Goal: Task Accomplishment & Management: Use online tool/utility

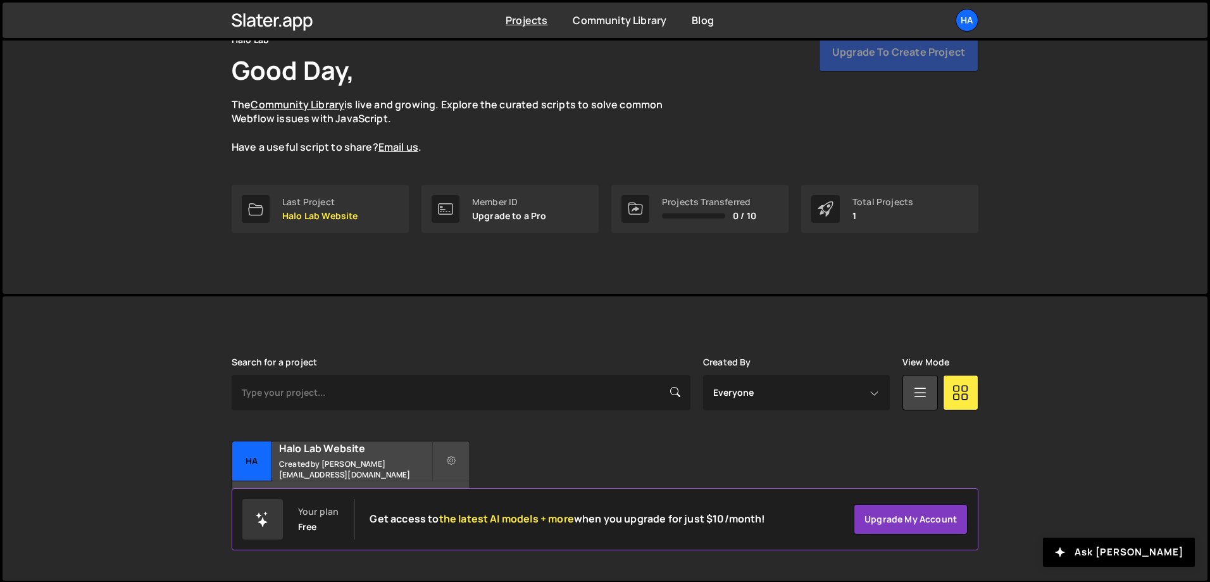
scroll to position [70, 0]
click at [329, 466] on small "Created by sayheyllow@gmail.com" at bounding box center [355, 468] width 153 height 22
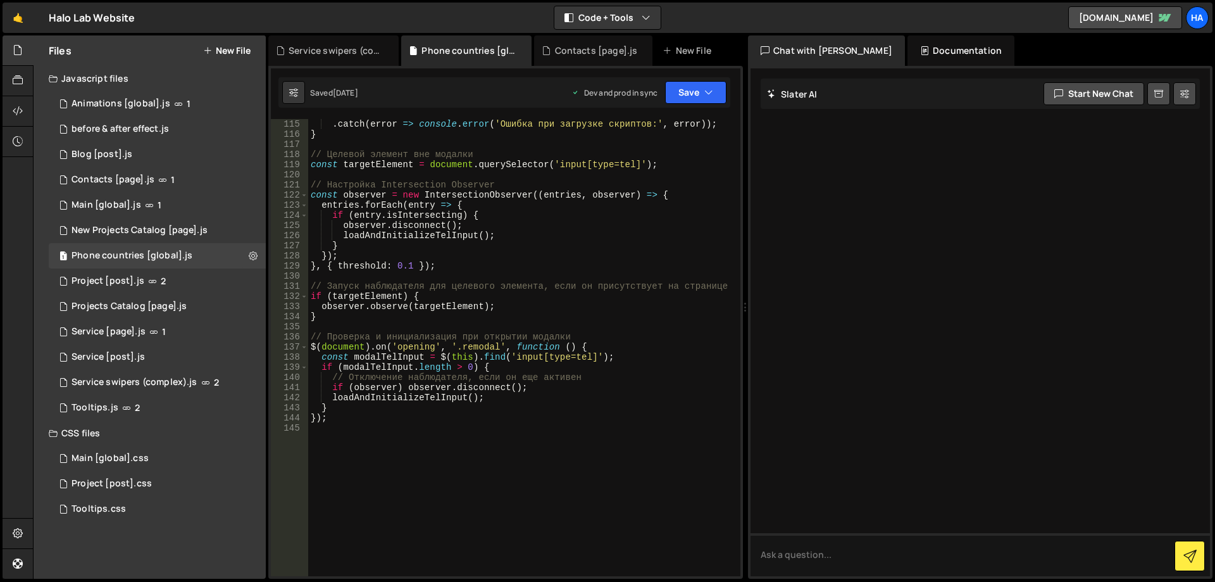
scroll to position [1215, 0]
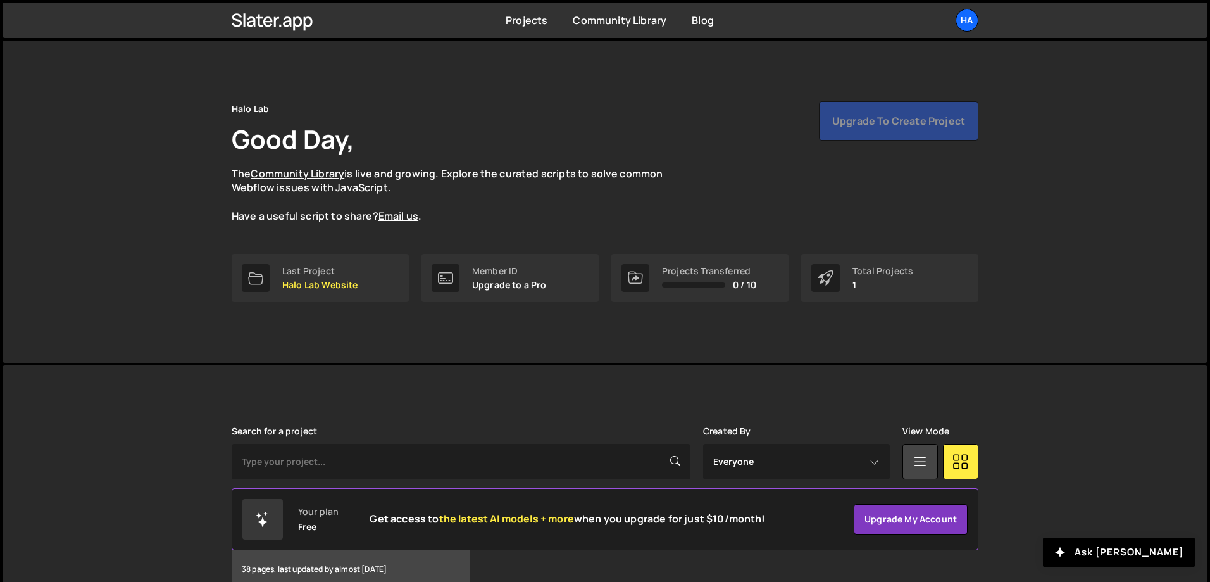
scroll to position [70, 0]
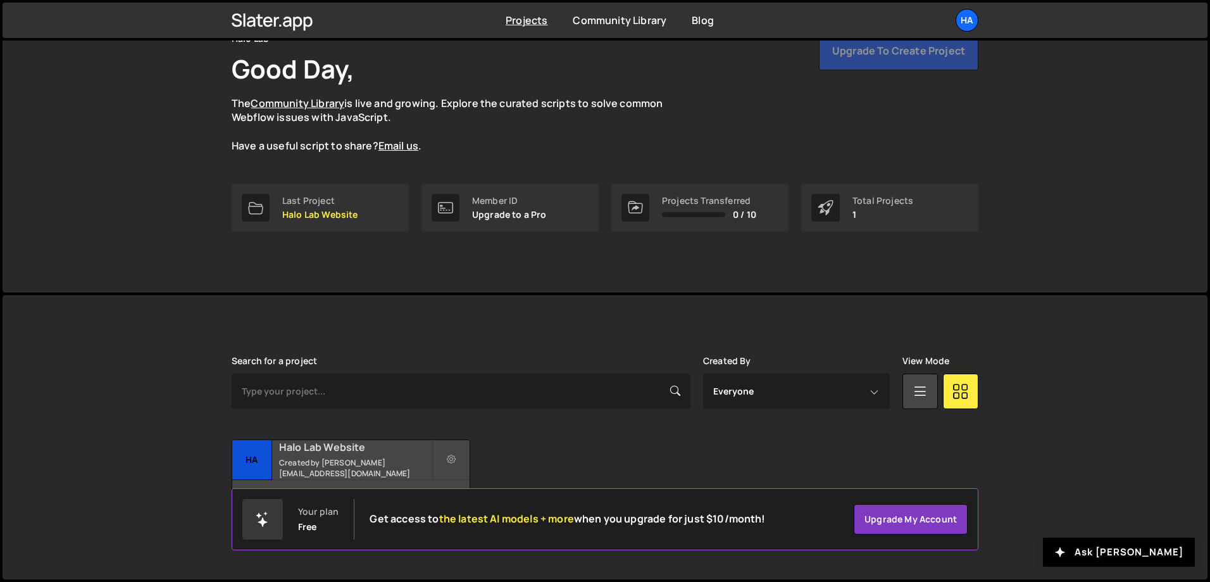
click at [334, 451] on h2 "Halo Lab Website" at bounding box center [355, 447] width 153 height 14
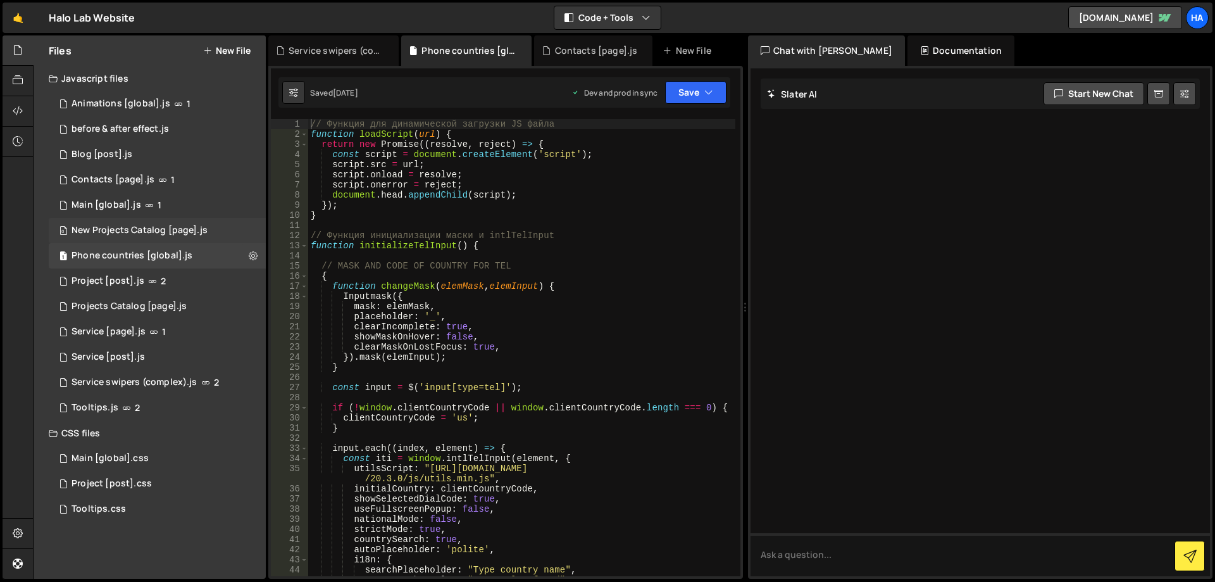
click at [211, 234] on div "0 New Projects Catalog [page].js 0" at bounding box center [157, 230] width 217 height 25
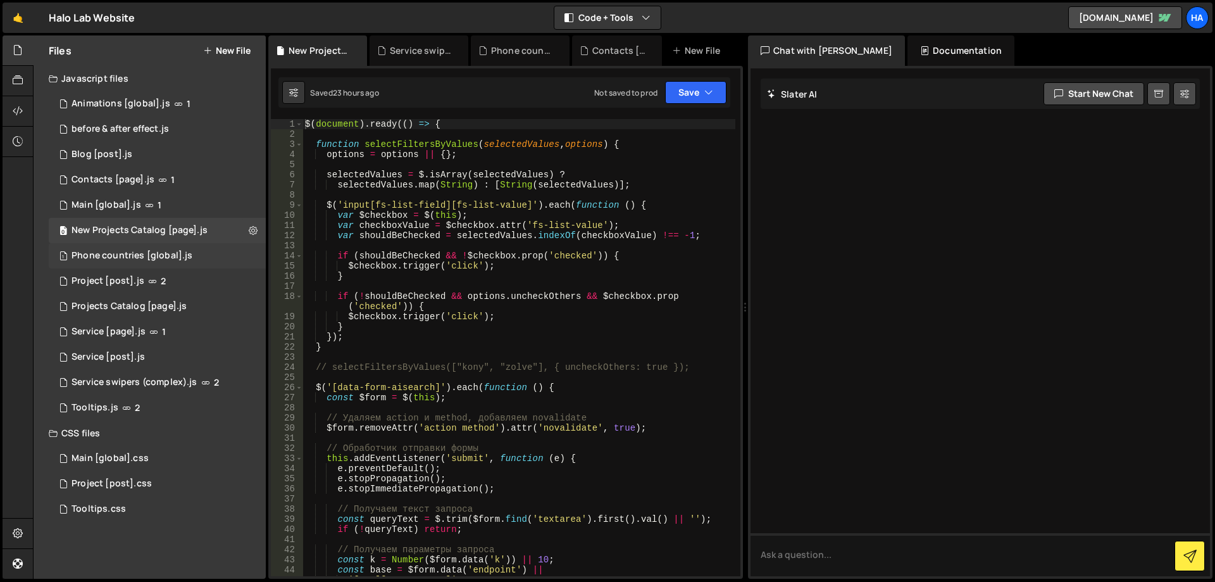
click at [216, 260] on div "1 Phone countries [global].js 0" at bounding box center [157, 255] width 217 height 25
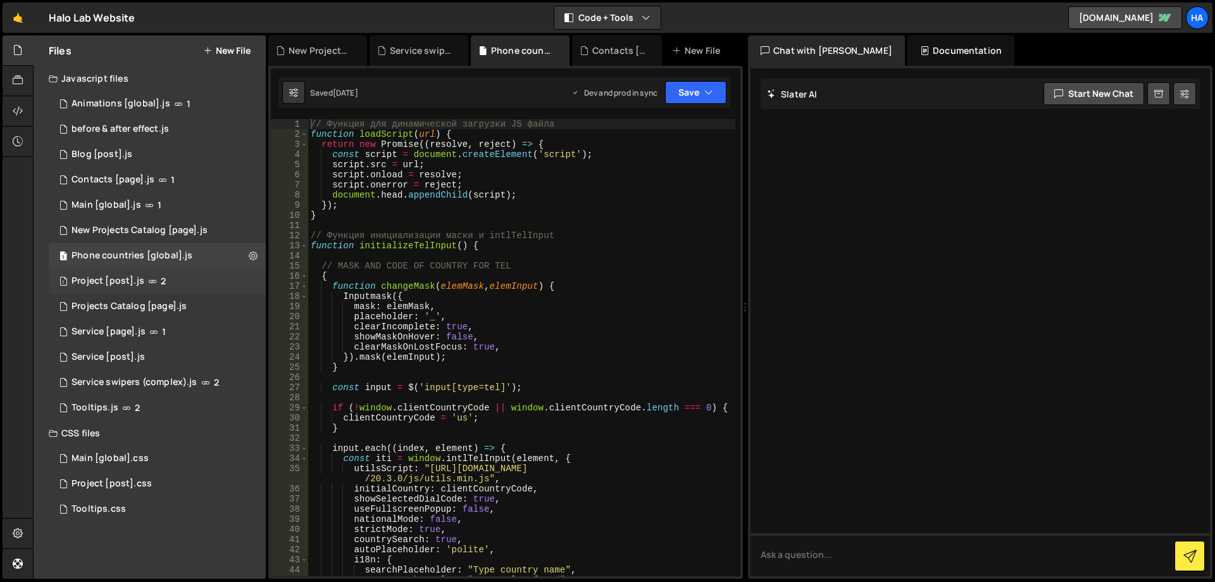
click at [212, 277] on div "1 Project [post].js 2" at bounding box center [157, 280] width 217 height 25
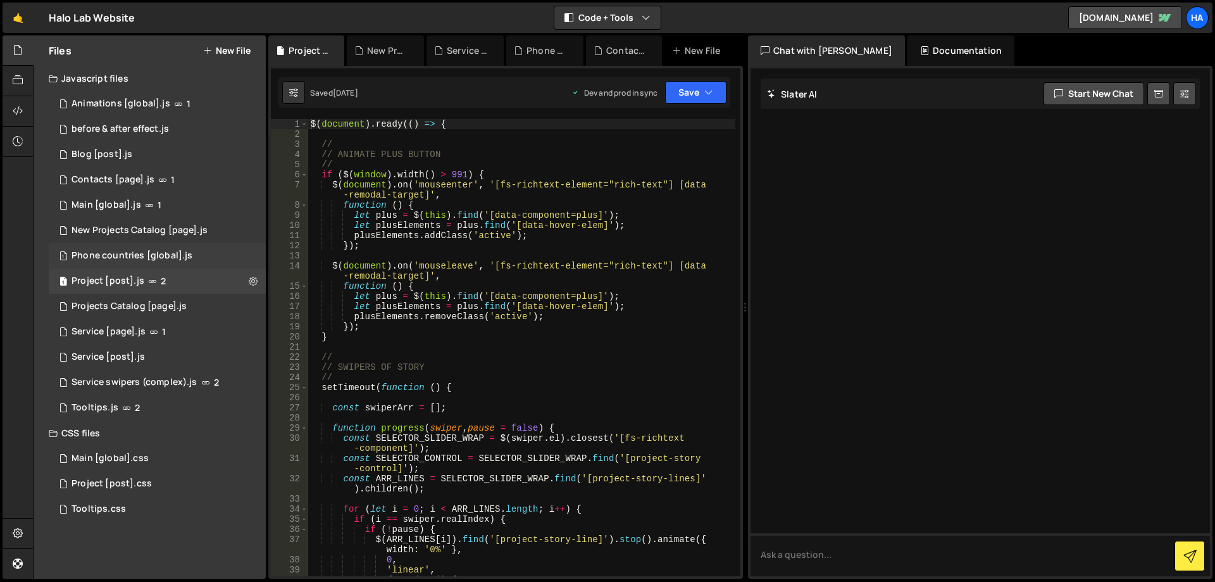
click at [220, 247] on div "1 Phone countries [global].js 0" at bounding box center [157, 255] width 217 height 25
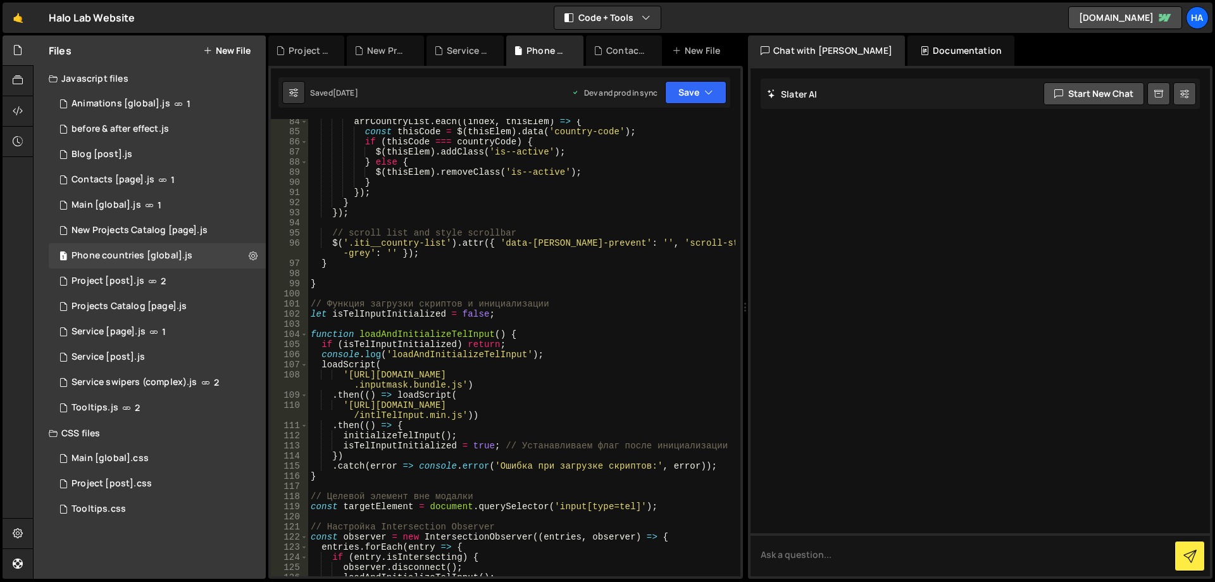
scroll to position [873, 0]
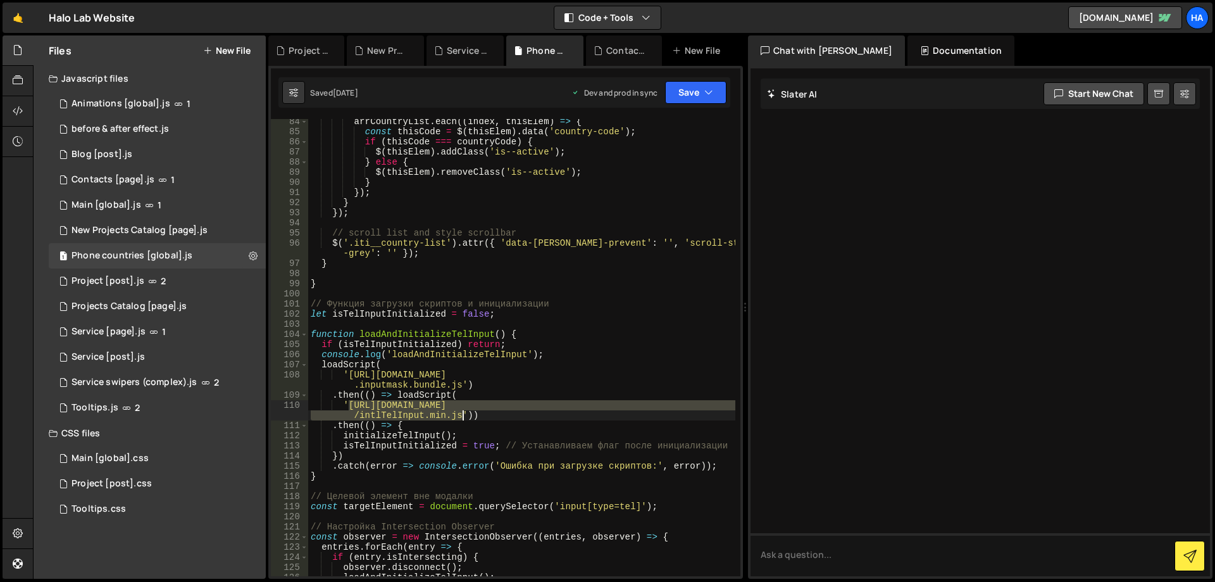
drag, startPoint x: 347, startPoint y: 405, endPoint x: 463, endPoint y: 415, distance: 115.6
click at [463, 415] on div "arrCountryList . each (( index , thisElem ) => { const thisCode = $ ( thisElem …" at bounding box center [521, 354] width 427 height 477
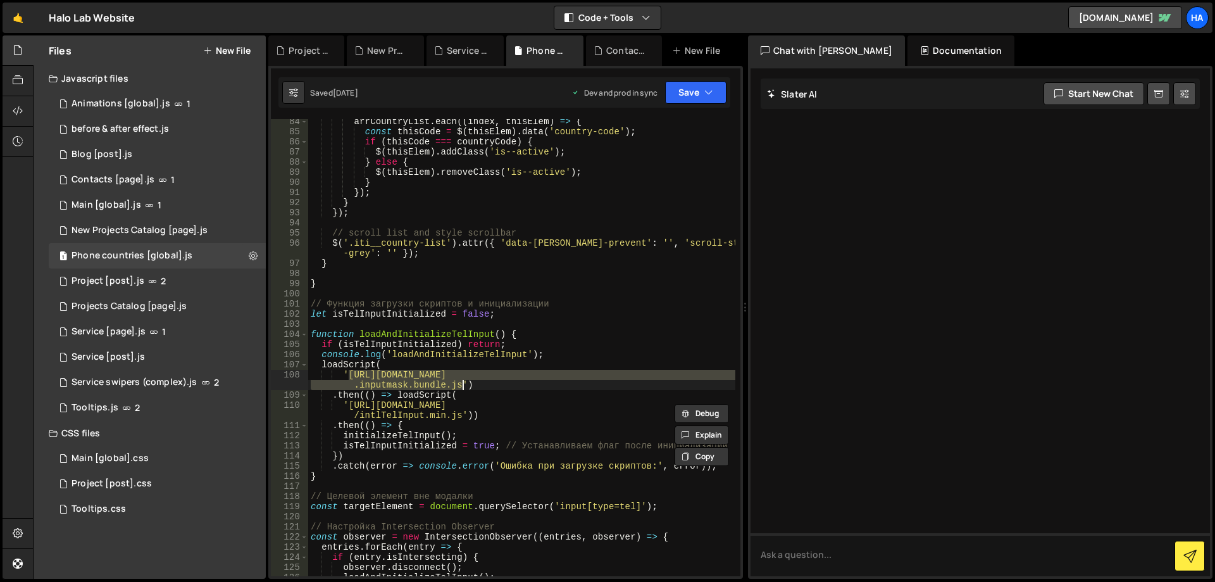
drag, startPoint x: 349, startPoint y: 375, endPoint x: 462, endPoint y: 385, distance: 113.2
click at [462, 385] on div "arrCountryList . each (( index , thisElem ) => { const thisCode = $ ( thisElem …" at bounding box center [521, 354] width 427 height 477
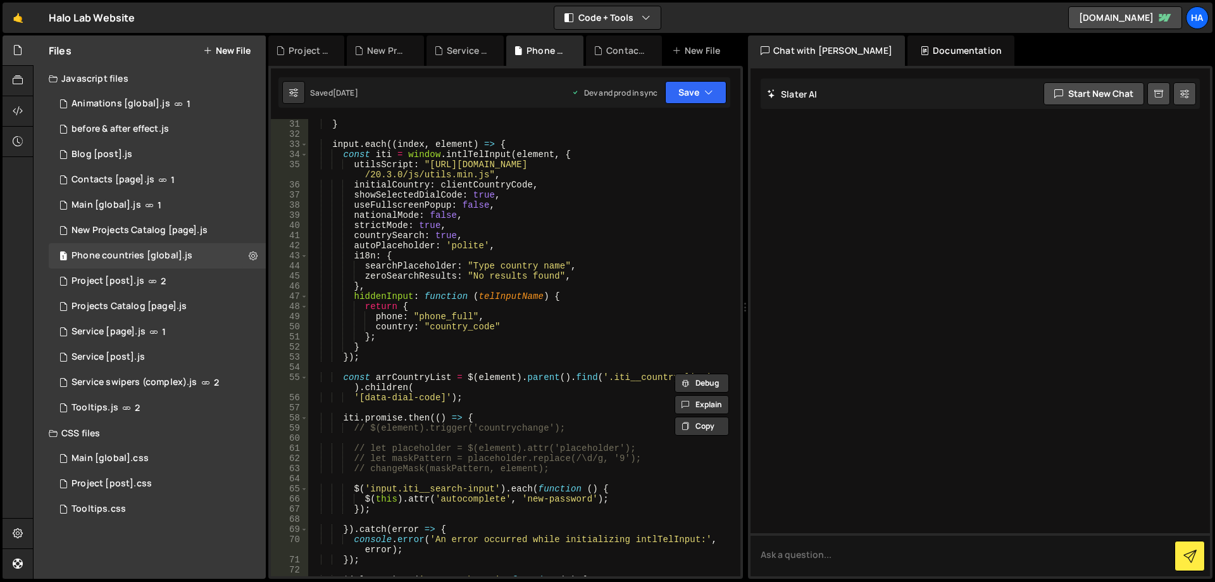
scroll to position [266, 0]
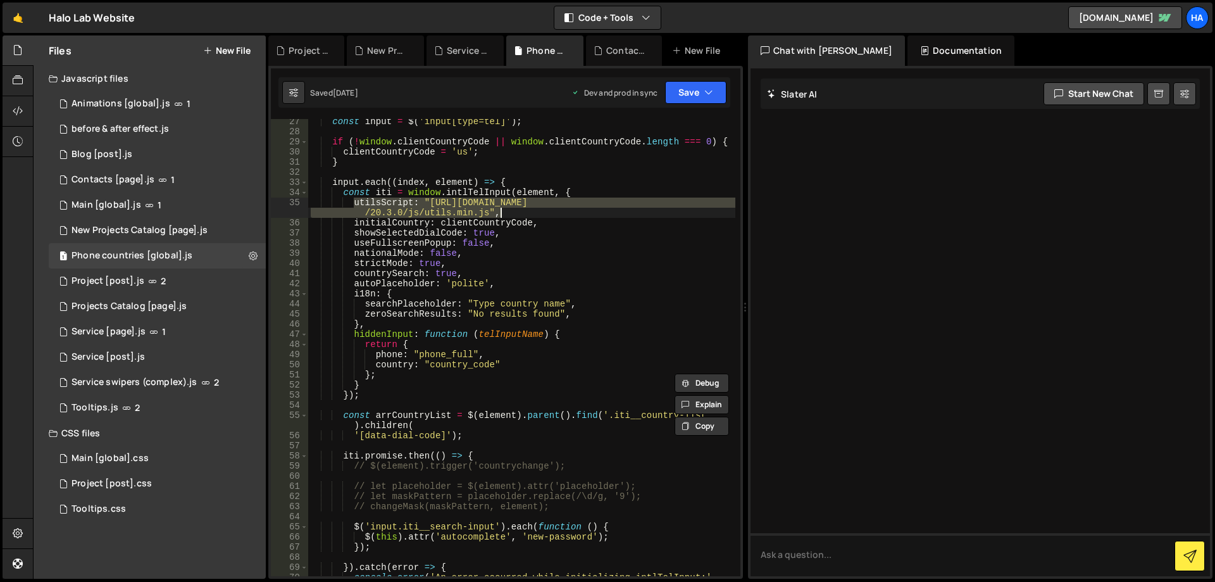
drag, startPoint x: 354, startPoint y: 204, endPoint x: 511, endPoint y: 213, distance: 157.3
click at [511, 213] on div "const input = $ ( 'input[type=tel]' ) ; if ( ! window . clientCountryCode || wi…" at bounding box center [521, 359] width 427 height 487
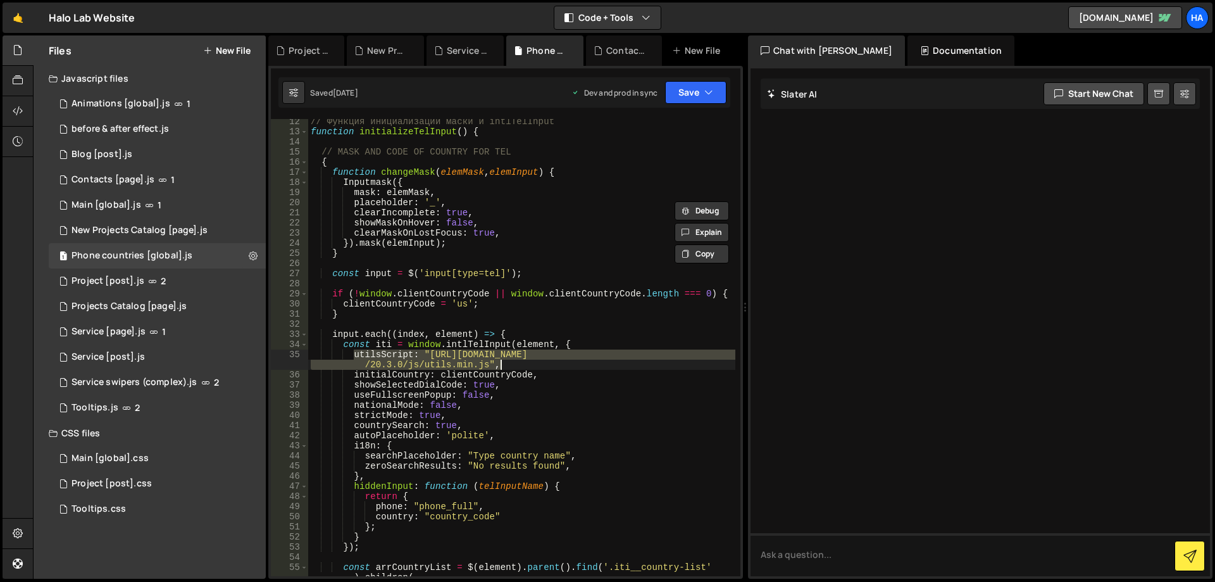
scroll to position [0, 0]
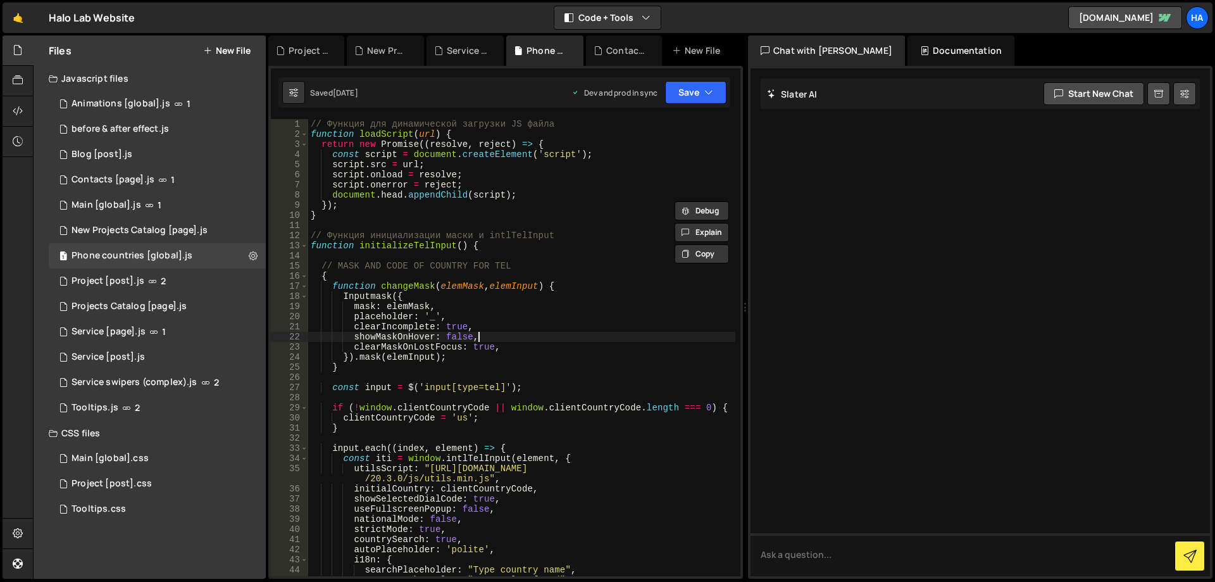
click at [550, 335] on div "// Функция для динамической загрузки JS файла function loadScript ( url ) { ret…" at bounding box center [521, 357] width 427 height 477
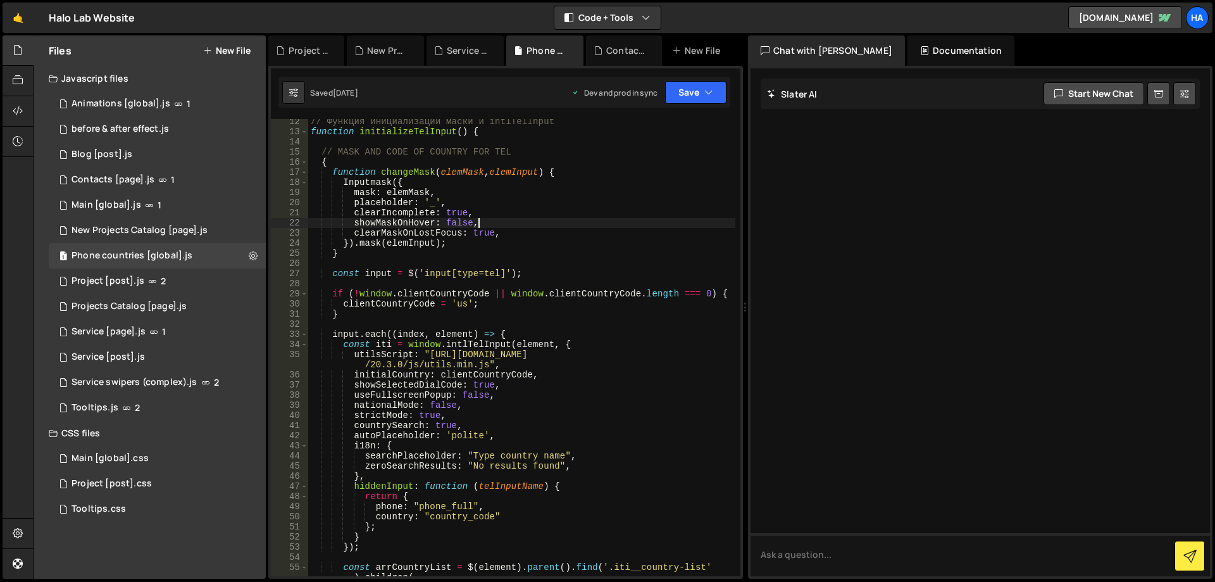
scroll to position [152, 0]
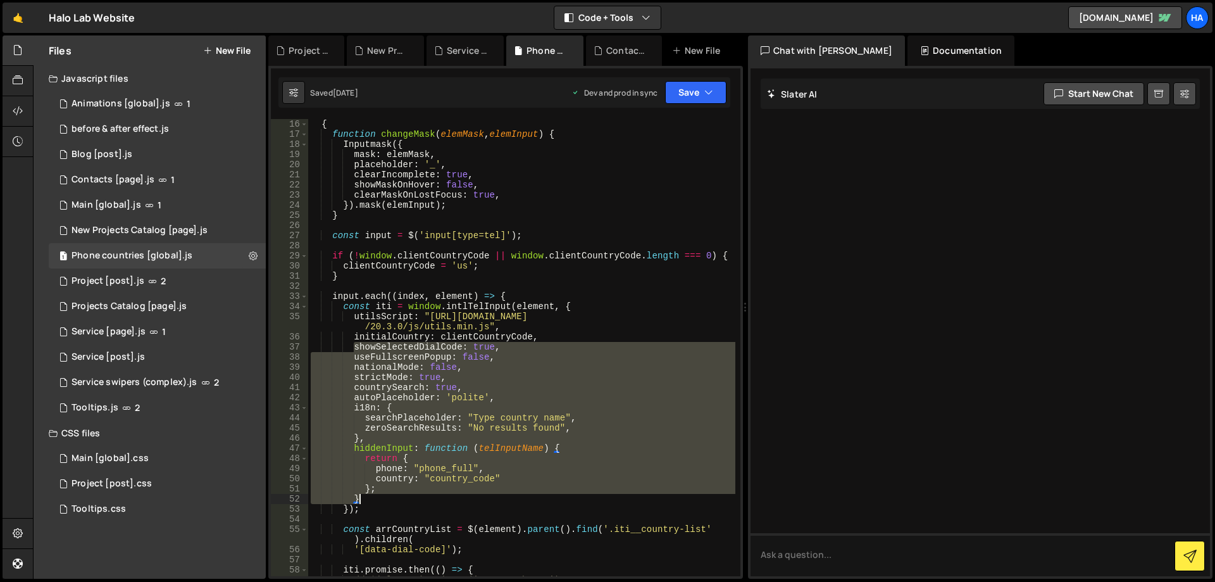
drag, startPoint x: 354, startPoint y: 348, endPoint x: 446, endPoint y: 497, distance: 174.8
click at [446, 497] on div "{ function changeMask ( elemMask , elemInput ) { Inputmask ({ mask : elemMask ,…" at bounding box center [521, 357] width 427 height 477
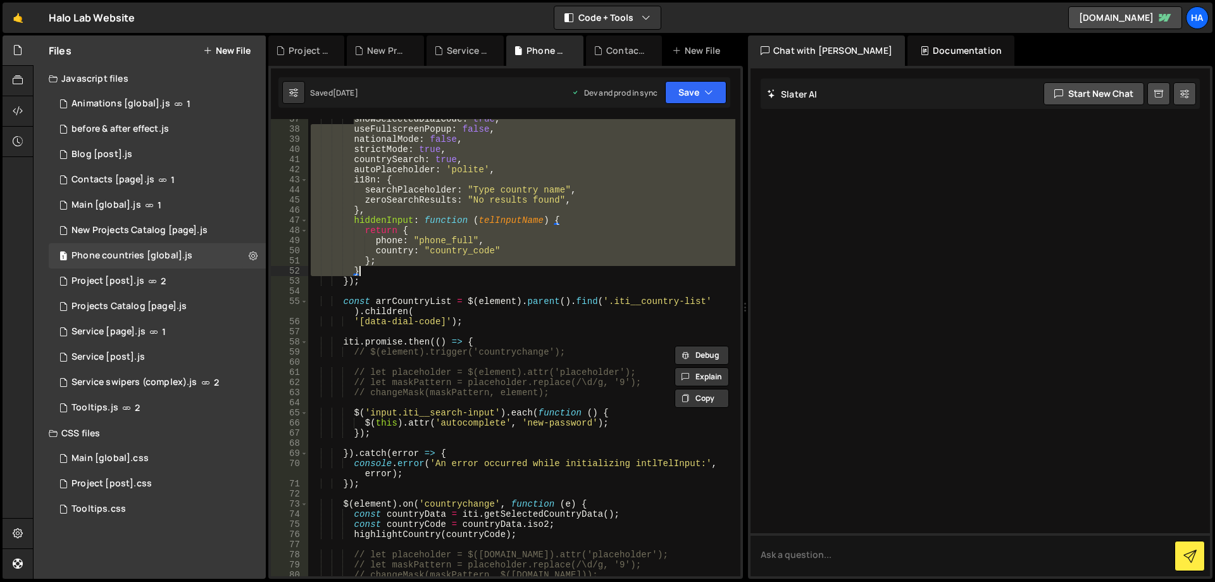
scroll to position [228, 0]
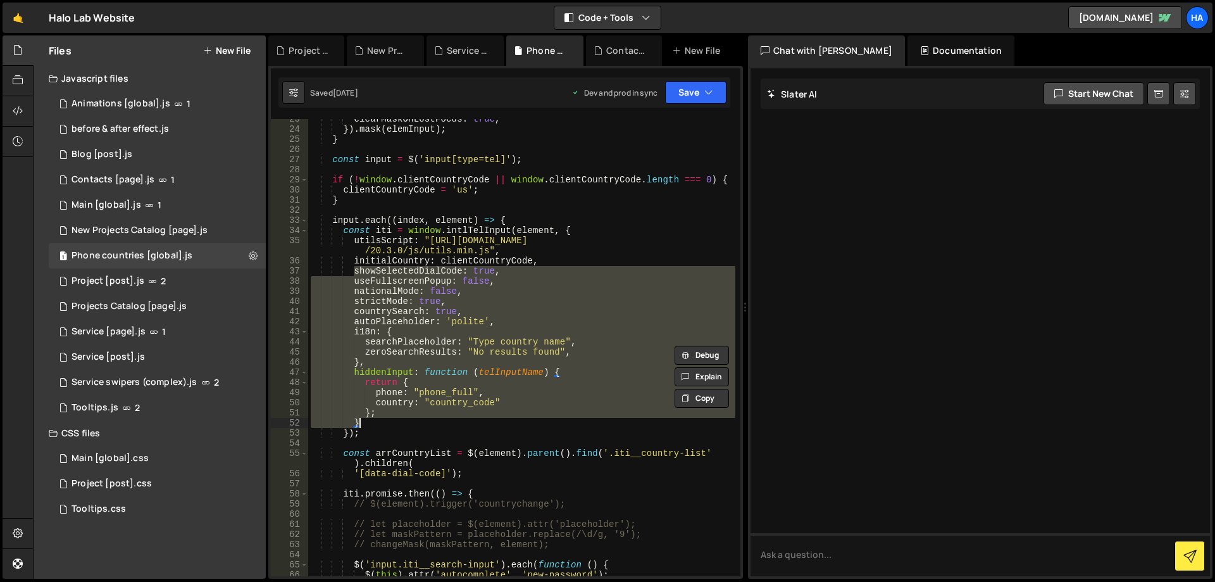
click at [563, 308] on div "clearMaskOnLostFocus : true , }) . mask ( elemInput ) ; } const input = $ ( 'in…" at bounding box center [521, 347] width 427 height 457
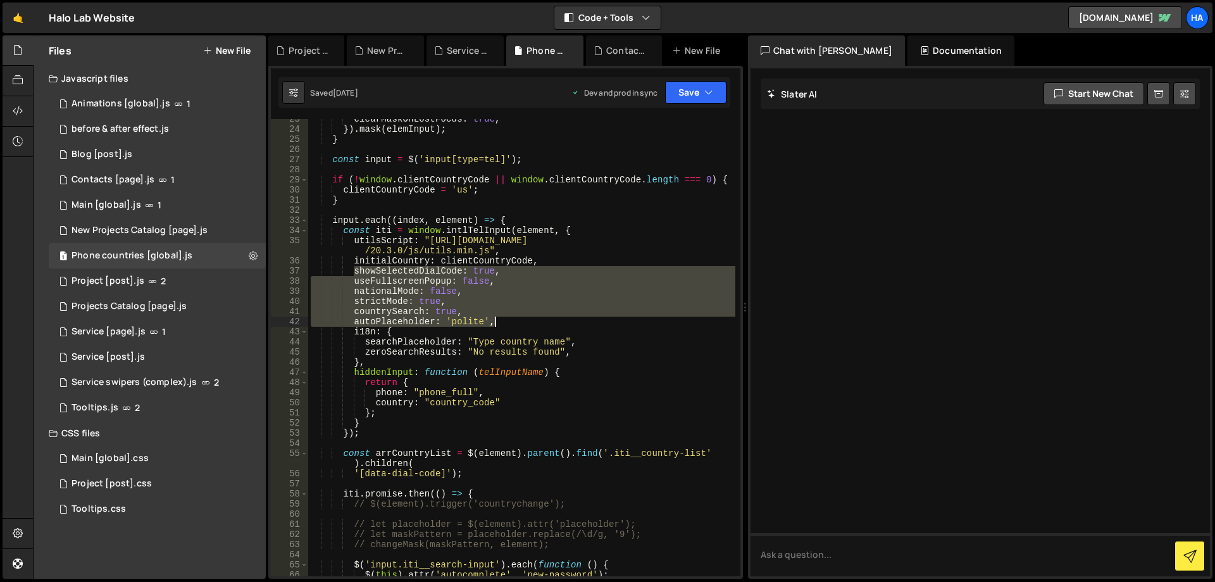
drag, startPoint x: 355, startPoint y: 269, endPoint x: 503, endPoint y: 318, distance: 156.1
click at [503, 318] on div "clearMaskOnLostFocus : true , }) . mask ( elemInput ) ; } const input = $ ( 'in…" at bounding box center [521, 352] width 427 height 477
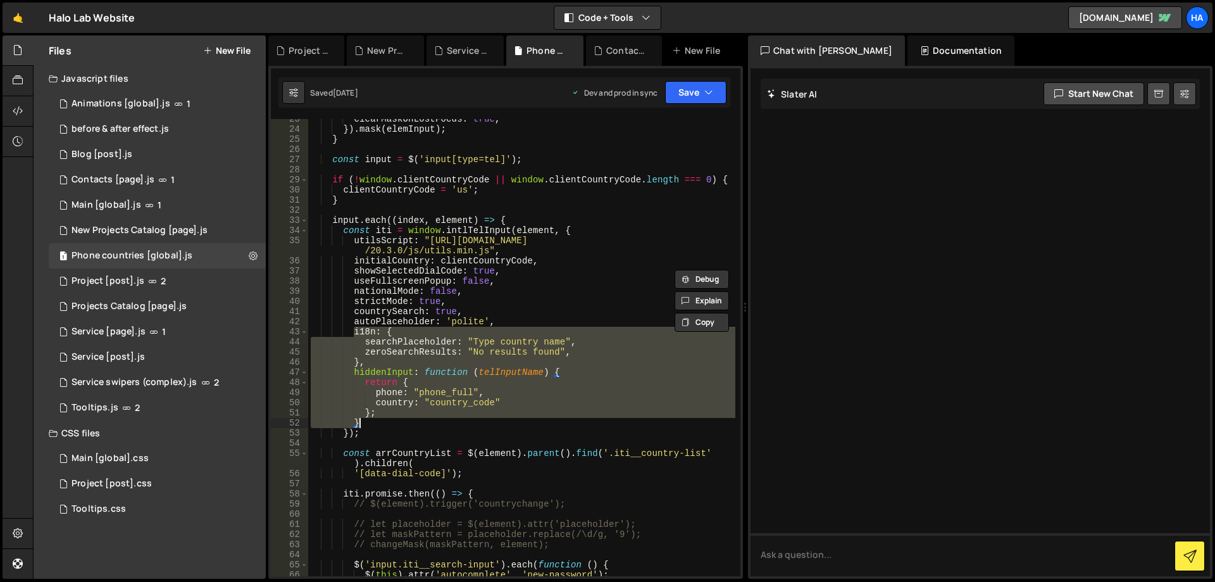
drag, startPoint x: 353, startPoint y: 331, endPoint x: 379, endPoint y: 422, distance: 94.8
click at [379, 422] on div "clearMaskOnLostFocus : true , }) . mask ( elemInput ) ; } const input = $ ( 'in…" at bounding box center [521, 352] width 427 height 477
type textarea "}; }"
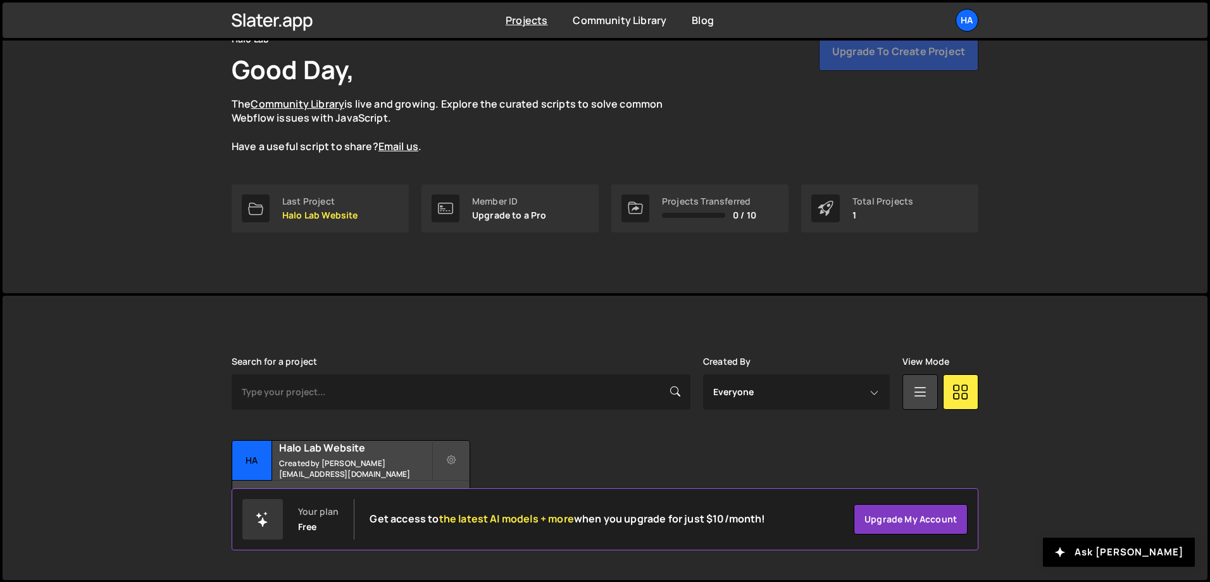
scroll to position [70, 0]
click at [351, 449] on h2 "Halo Lab Website" at bounding box center [355, 447] width 153 height 14
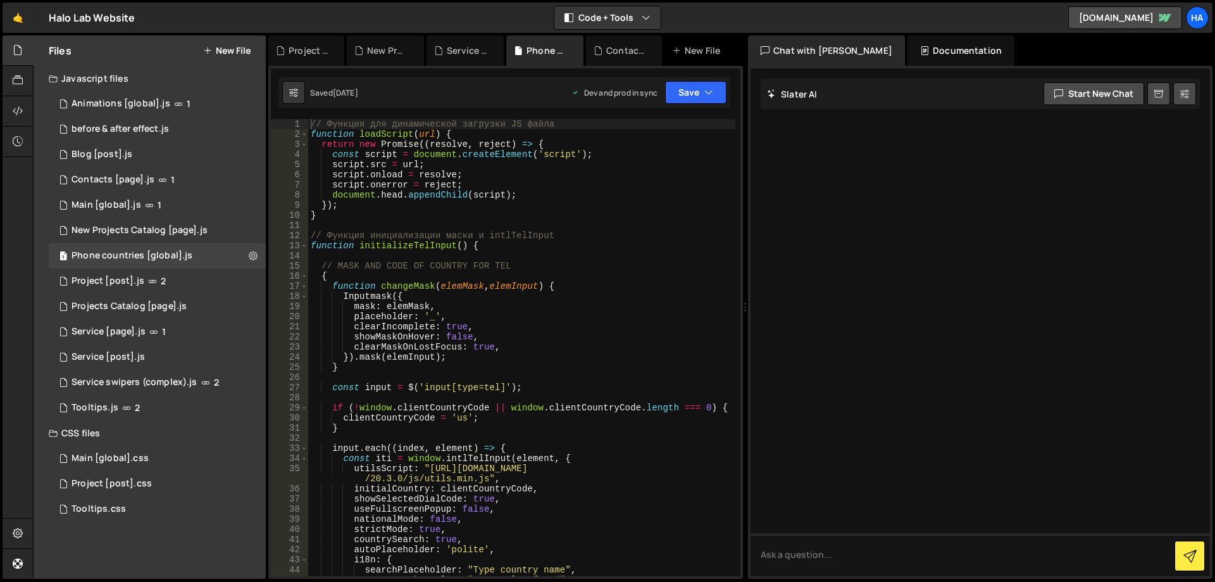
scroll to position [114, 0]
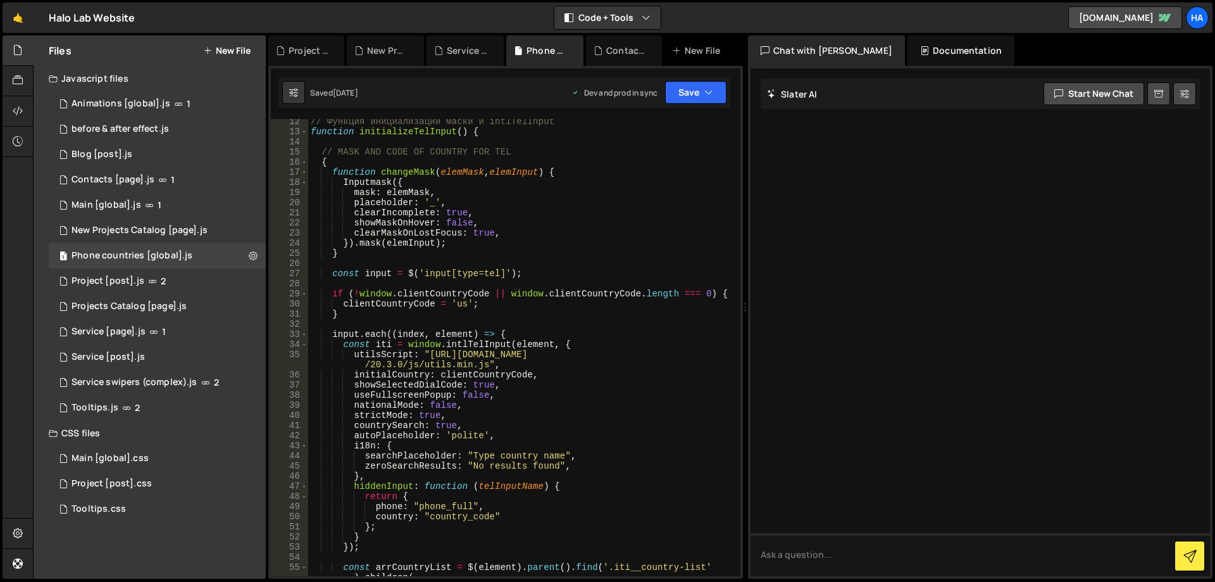
type textarea "showSelectedDialCode: true,"
drag, startPoint x: 354, startPoint y: 384, endPoint x: 499, endPoint y: 384, distance: 144.9
click at [499, 384] on div "// Функция инициализации маски и intlTelInput function initializeTelInput ( ) {…" at bounding box center [521, 354] width 427 height 477
